Goal: Task Accomplishment & Management: Use online tool/utility

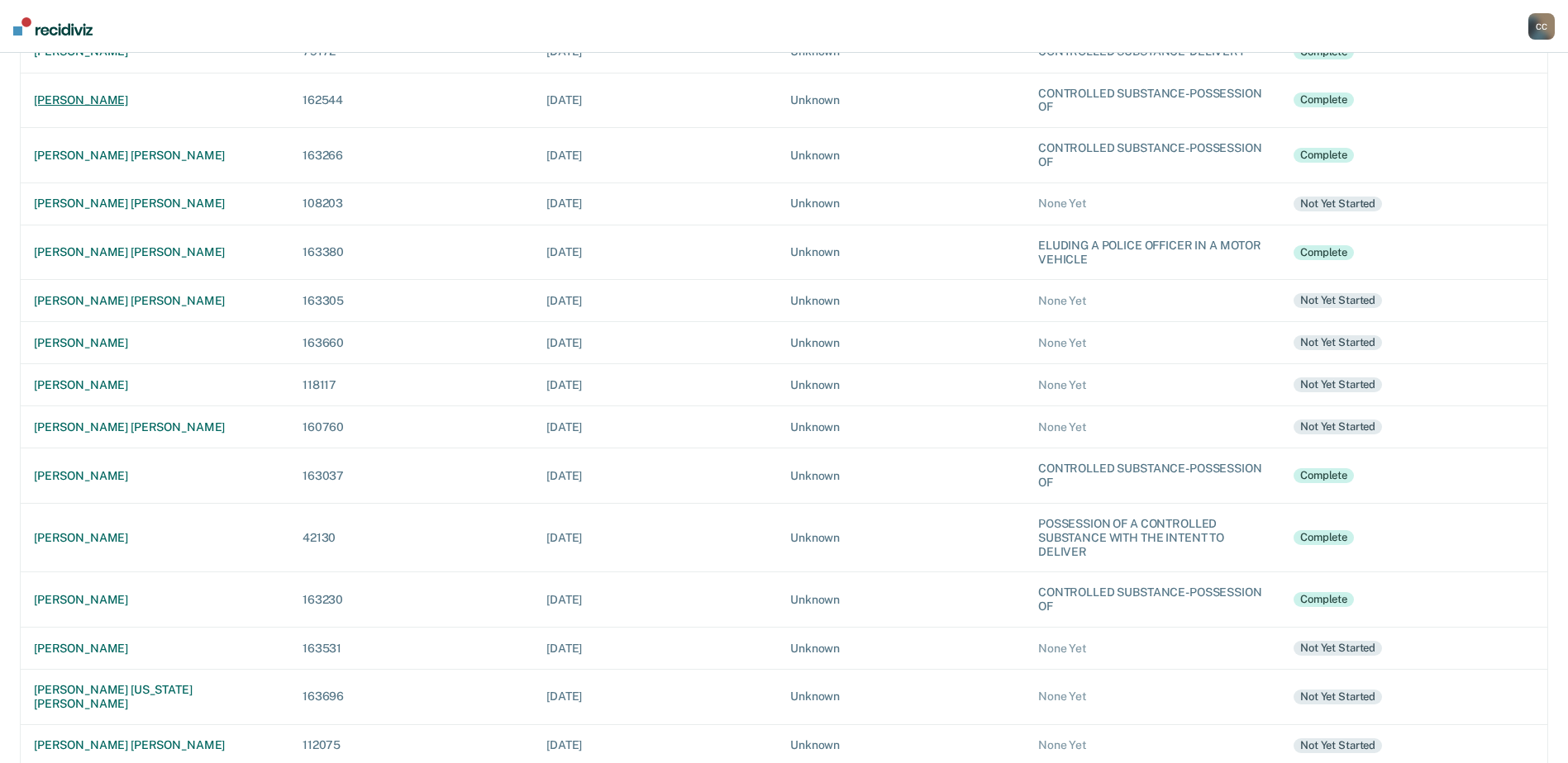
scroll to position [303, 0]
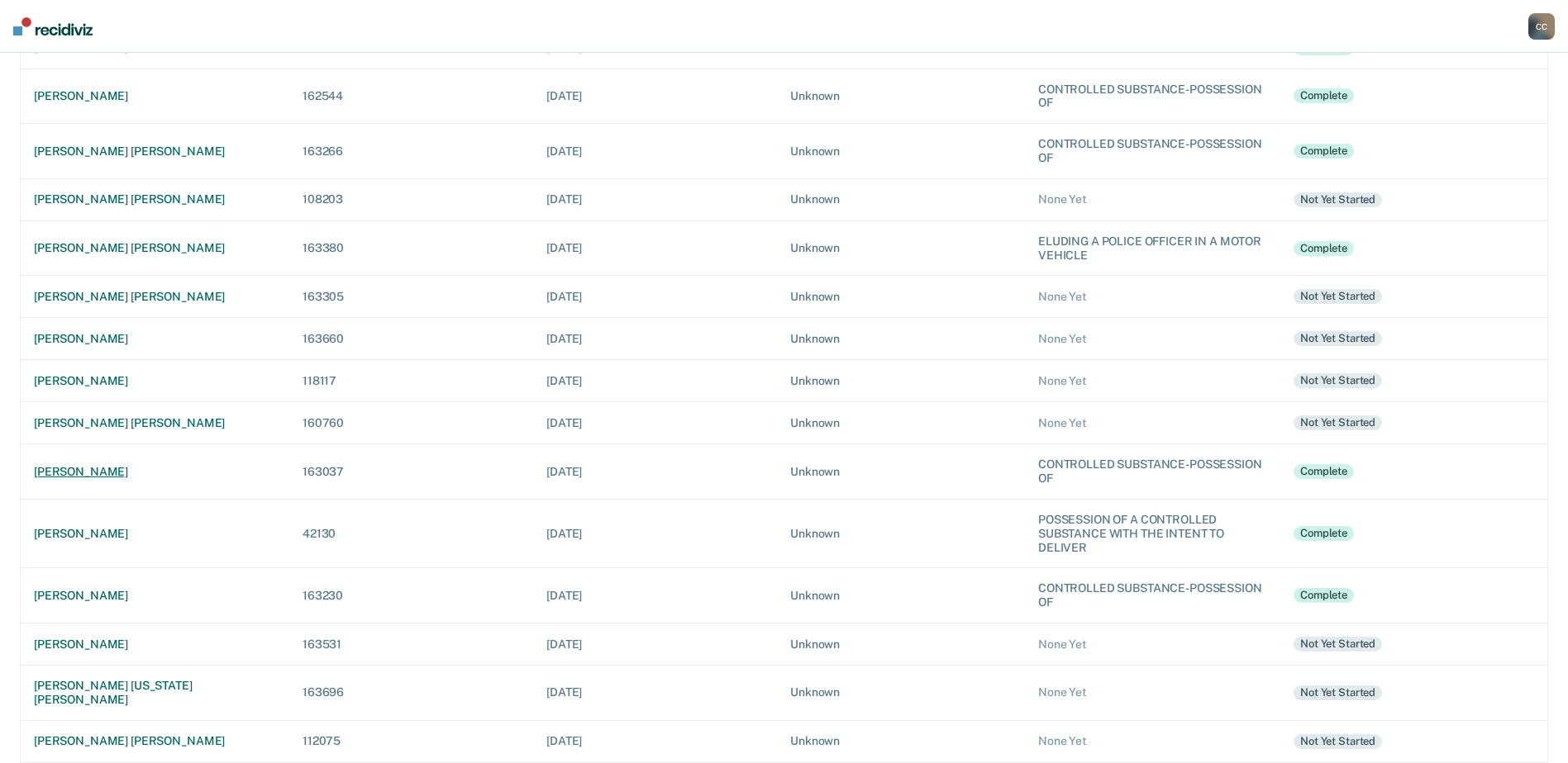
click at [103, 472] on div "[PERSON_NAME]" at bounding box center [155, 472] width 242 height 14
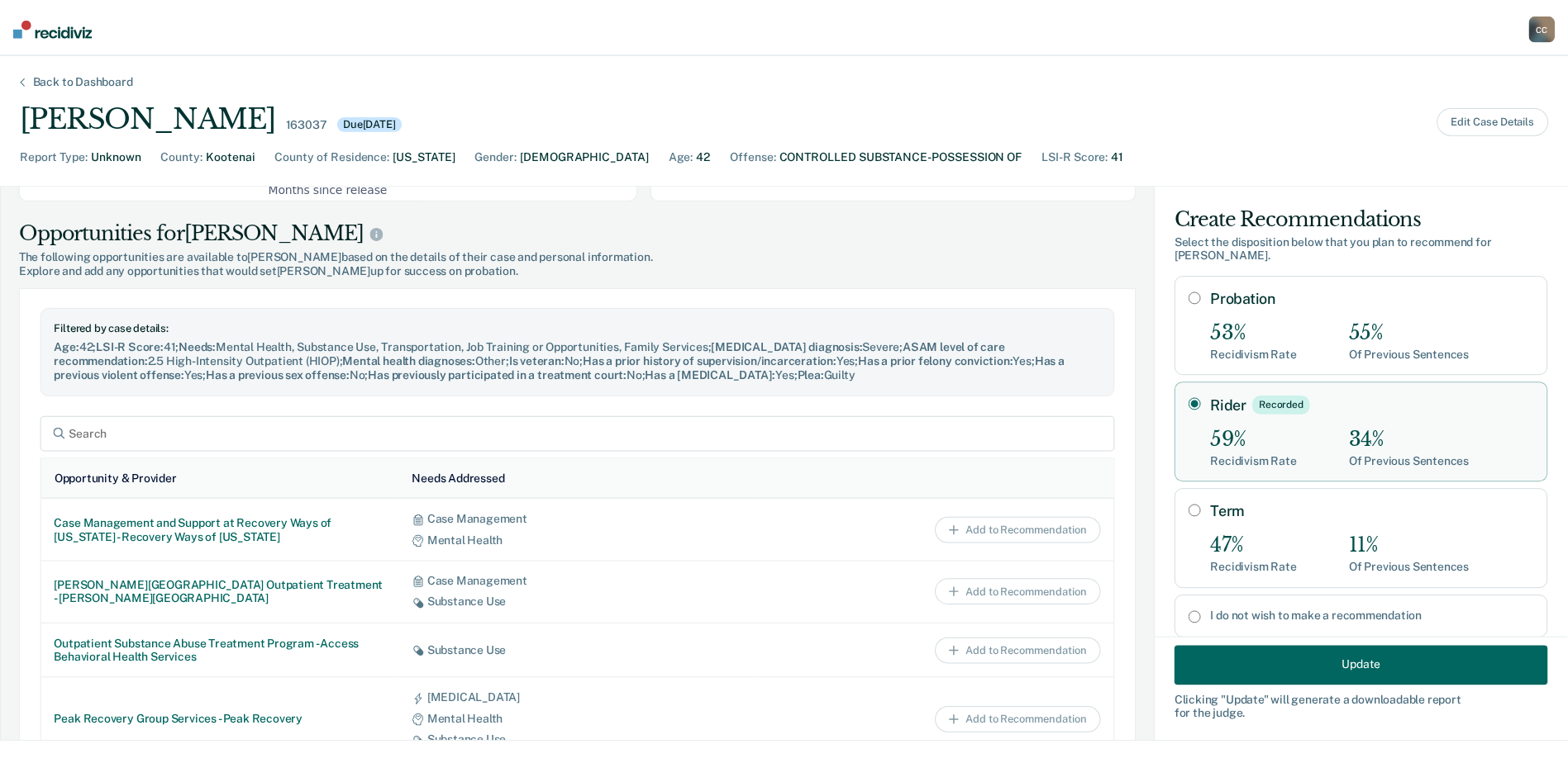
scroll to position [579, 0]
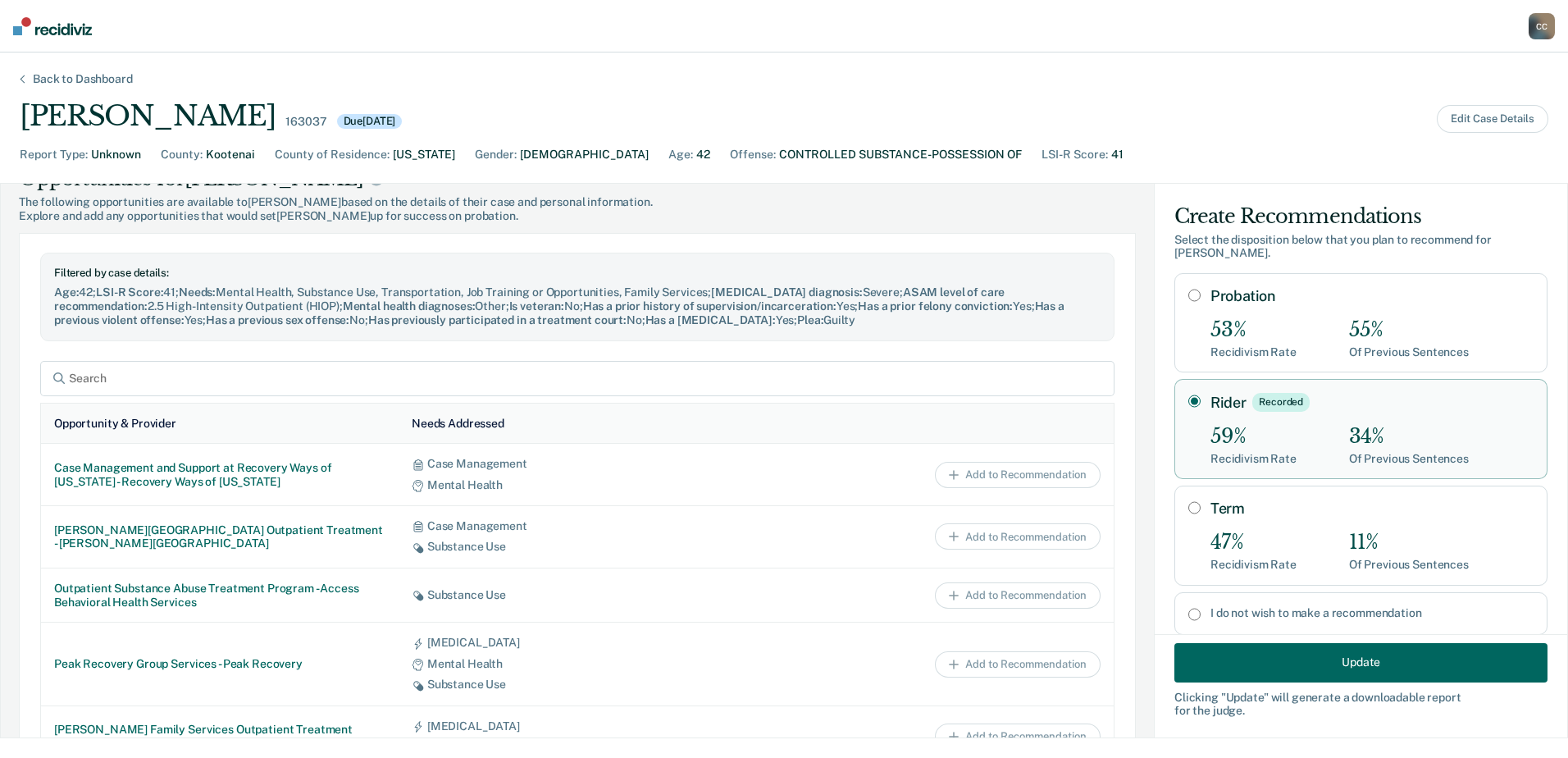
click at [1188, 502] on input "Term" at bounding box center [1194, 508] width 13 height 13
radio input "true"
radio input "false"
click at [1300, 664] on button "Update" at bounding box center [1361, 662] width 373 height 39
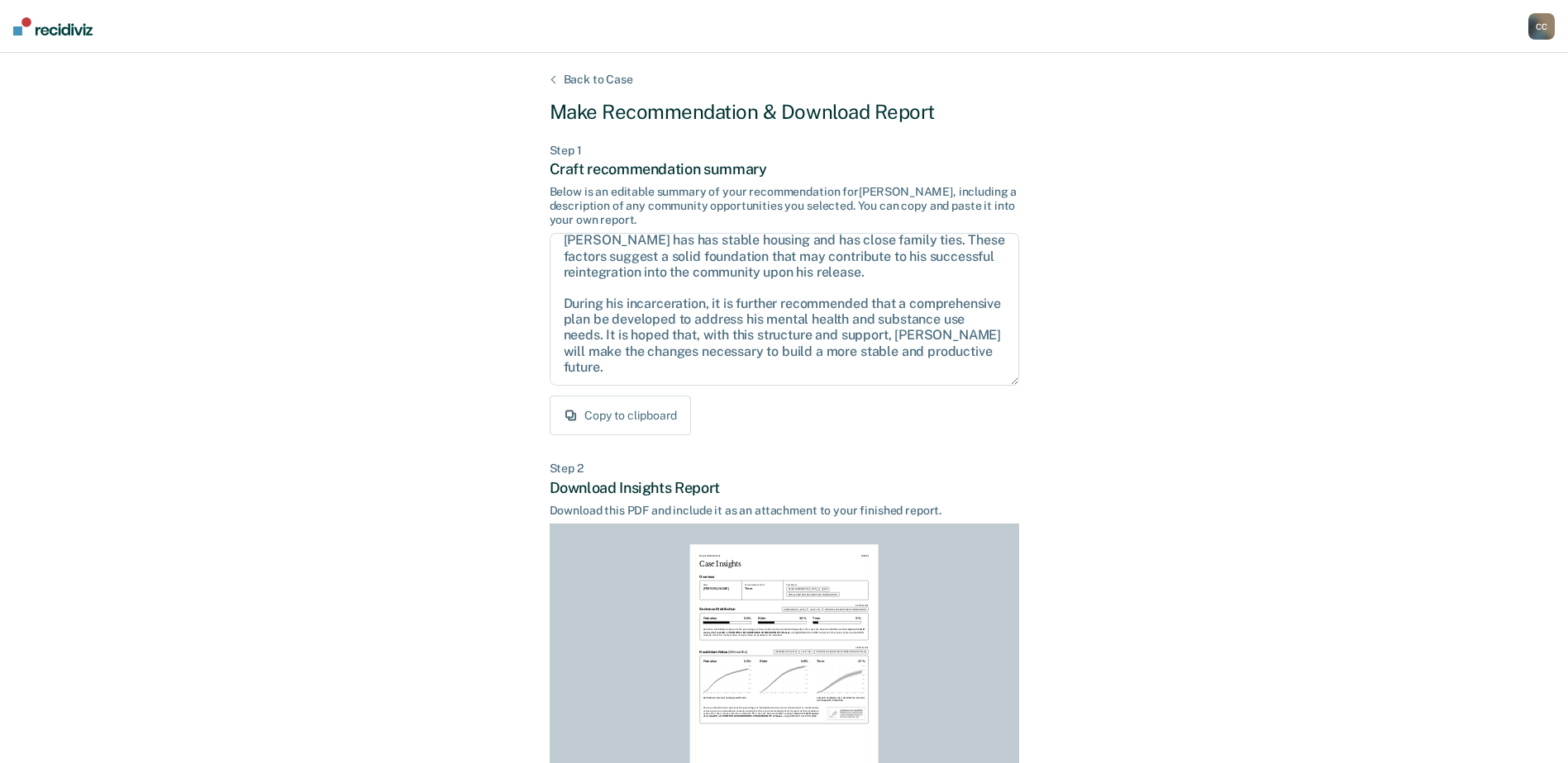
scroll to position [178, 0]
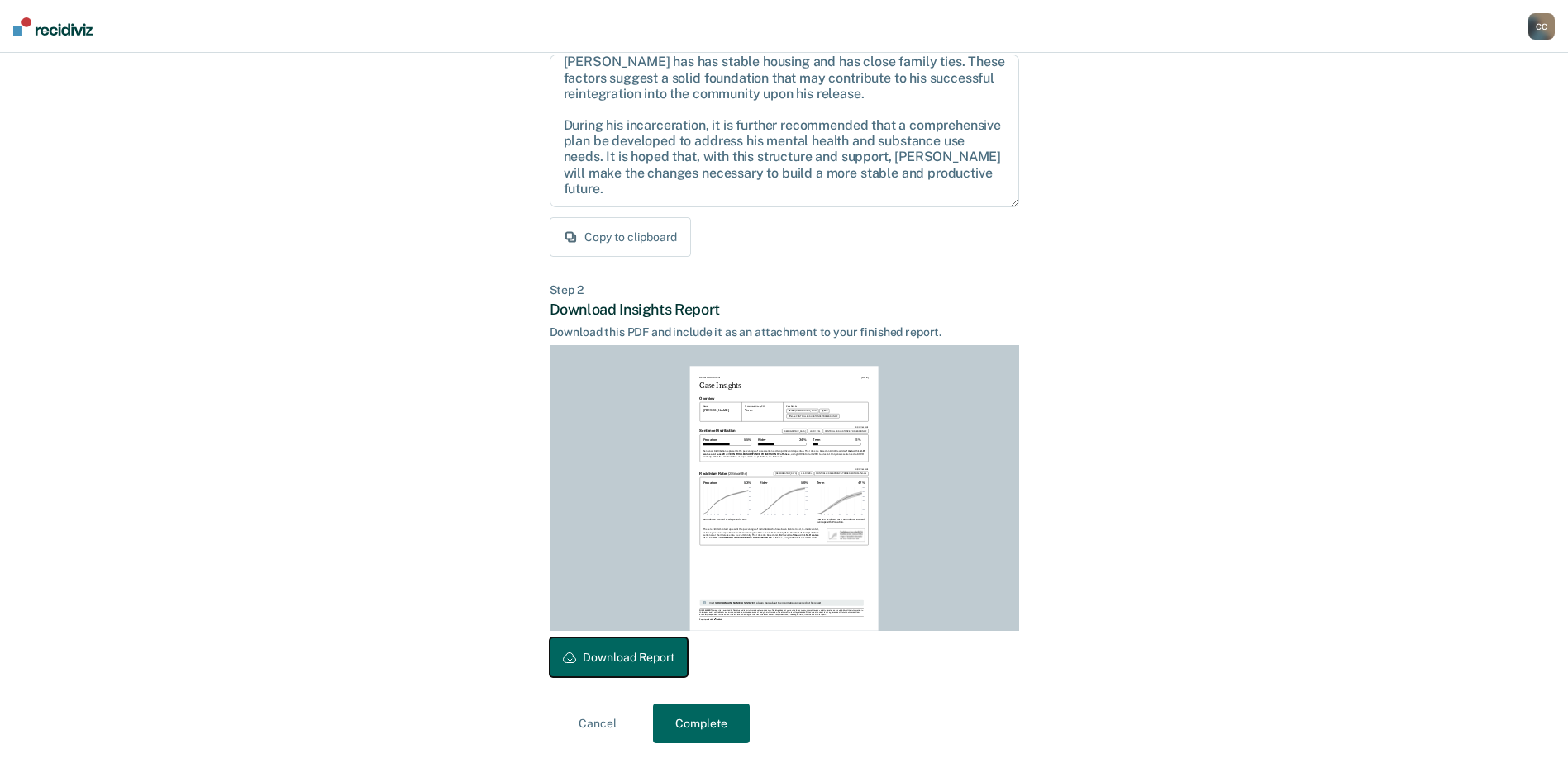
click at [652, 652] on button "Download Report" at bounding box center [618, 657] width 138 height 39
click at [709, 731] on button "Complete" at bounding box center [701, 724] width 97 height 39
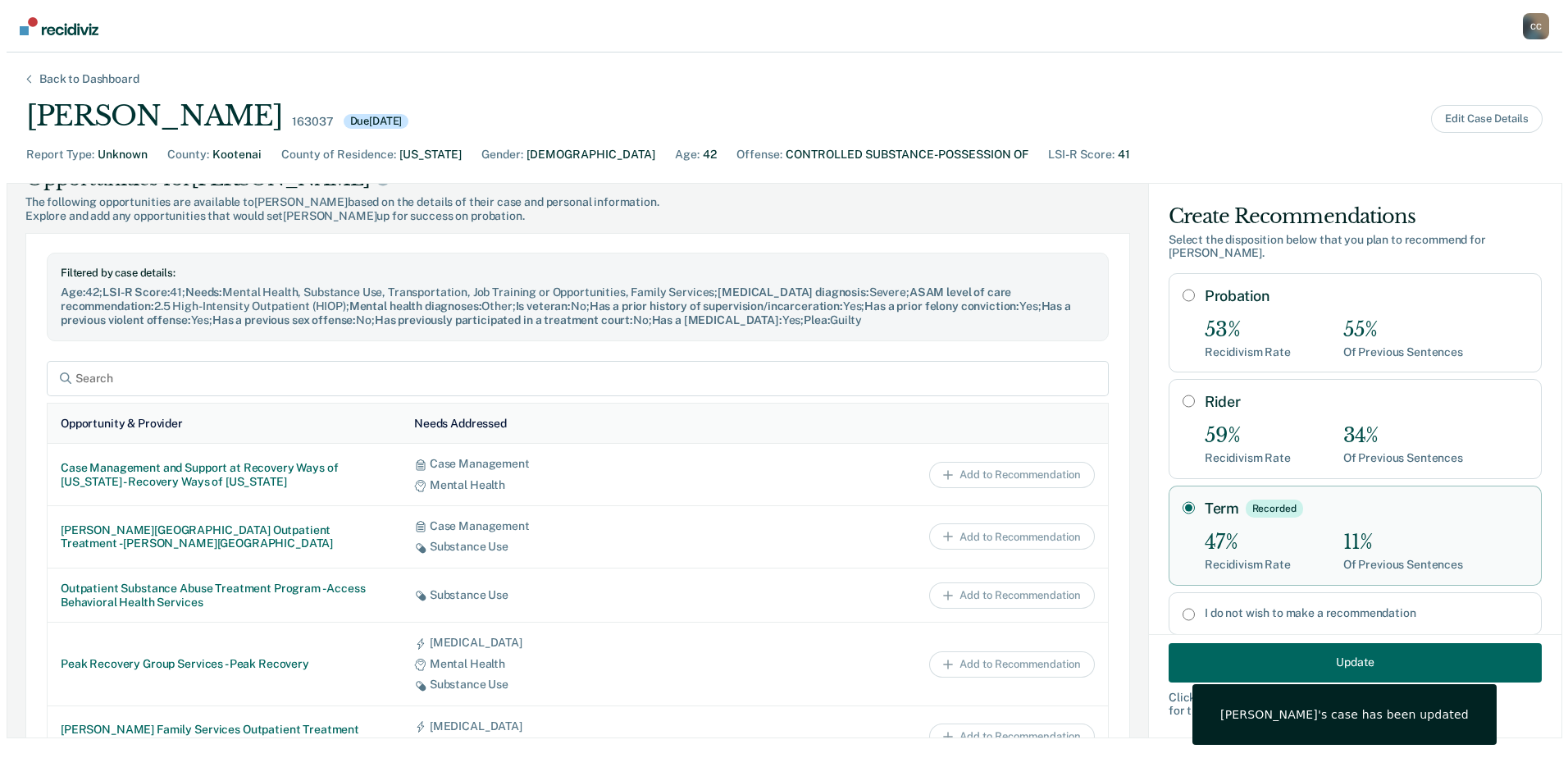
scroll to position [0, 0]
